Goal: Transaction & Acquisition: Subscribe to service/newsletter

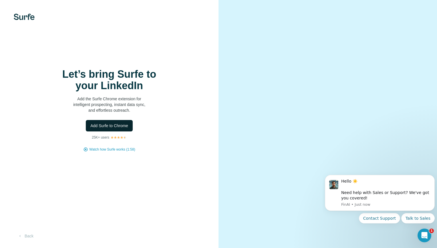
click at [107, 124] on span "Add Surfe to Chrome" at bounding box center [109, 126] width 38 height 6
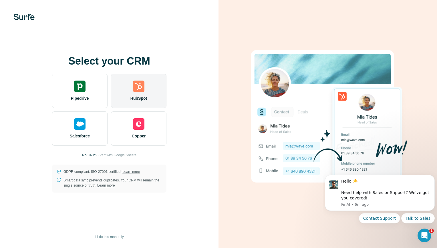
click at [142, 84] on img at bounding box center [138, 86] width 11 height 11
click at [135, 84] on img at bounding box center [138, 86] width 11 height 11
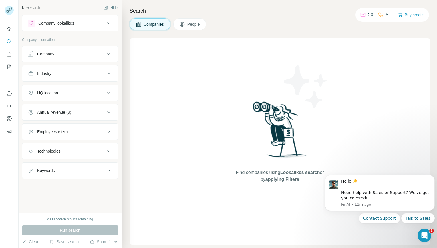
click at [193, 24] on span "People" at bounding box center [193, 24] width 13 height 6
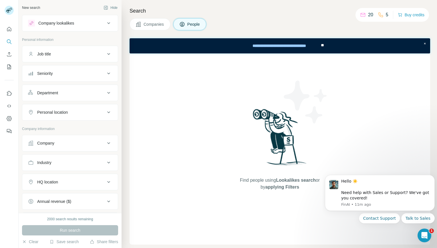
click at [80, 54] on div "Job title" at bounding box center [66, 54] width 77 height 6
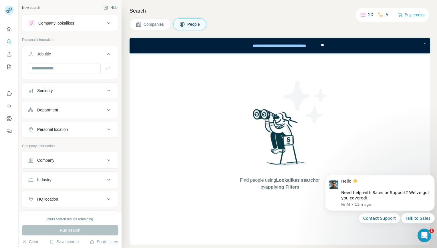
click at [80, 54] on div "Job title" at bounding box center [66, 54] width 77 height 6
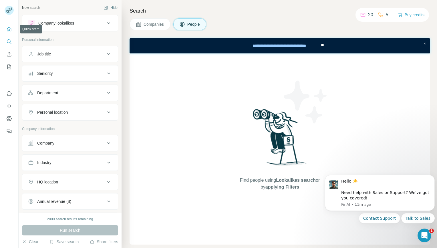
click at [8, 33] on button "Quick start" at bounding box center [9, 29] width 9 height 10
click at [10, 30] on icon "Quick start" at bounding box center [9, 29] width 4 height 4
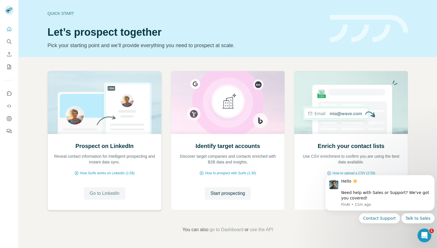
click at [111, 194] on span "Go to LinkedIn" at bounding box center [105, 193] width 30 height 7
click at [7, 43] on icon "Search" at bounding box center [9, 42] width 6 height 6
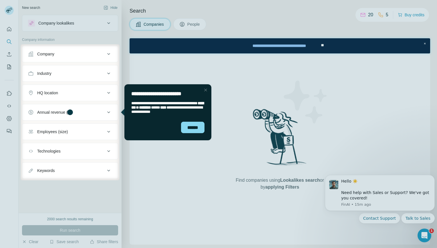
click at [206, 91] on div "Close Step" at bounding box center [205, 90] width 7 height 7
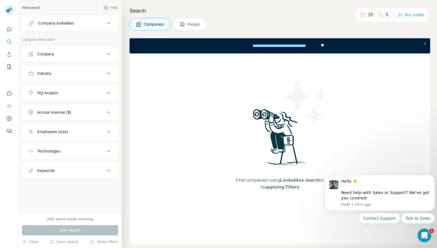
click at [187, 21] on button "People" at bounding box center [189, 24] width 33 height 12
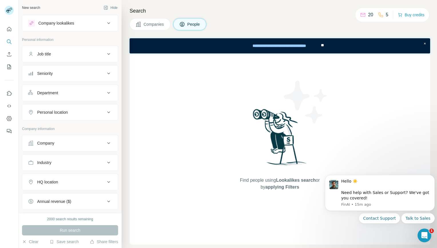
click at [60, 53] on div "Job title" at bounding box center [66, 54] width 77 height 6
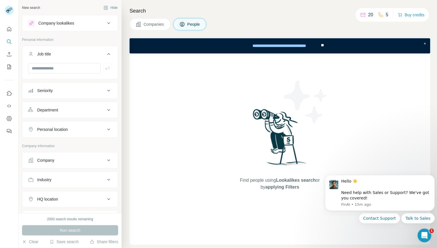
click at [60, 53] on div "Job title" at bounding box center [66, 54] width 77 height 6
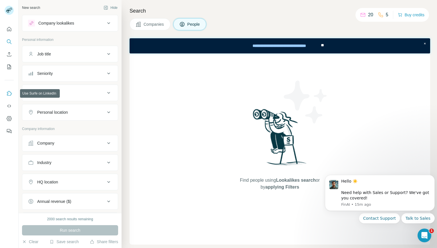
click at [10, 96] on icon "Use Surfe on LinkedIn" at bounding box center [9, 93] width 5 height 5
